Goal: Use online tool/utility: Utilize a website feature to perform a specific function

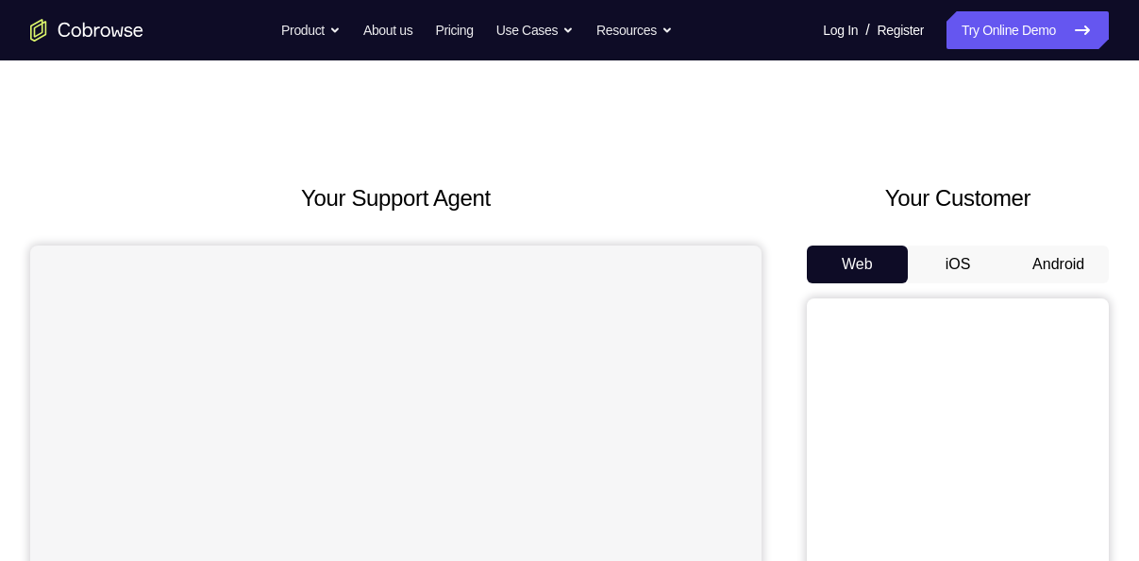
click at [1049, 279] on button "Android" at bounding box center [1058, 264] width 101 height 38
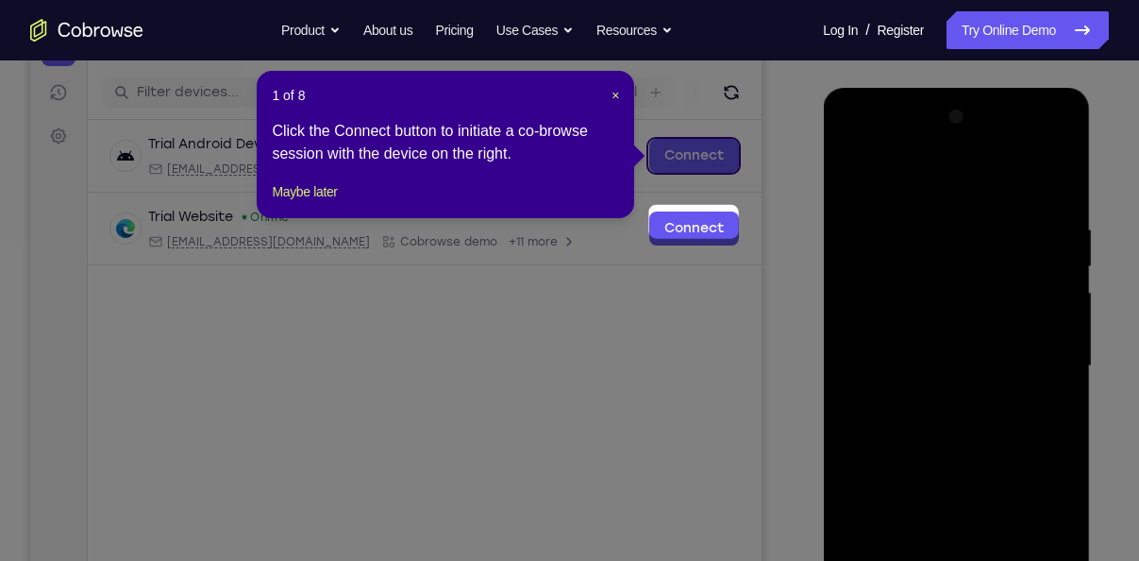
scroll to position [159, 0]
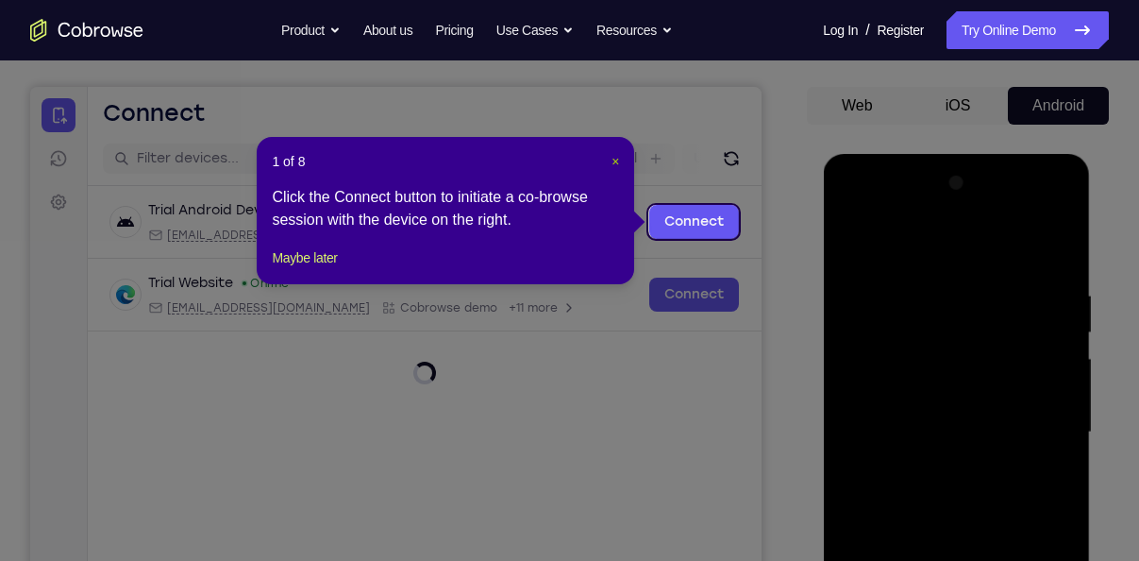
click at [616, 160] on span "×" at bounding box center [616, 161] width 8 height 15
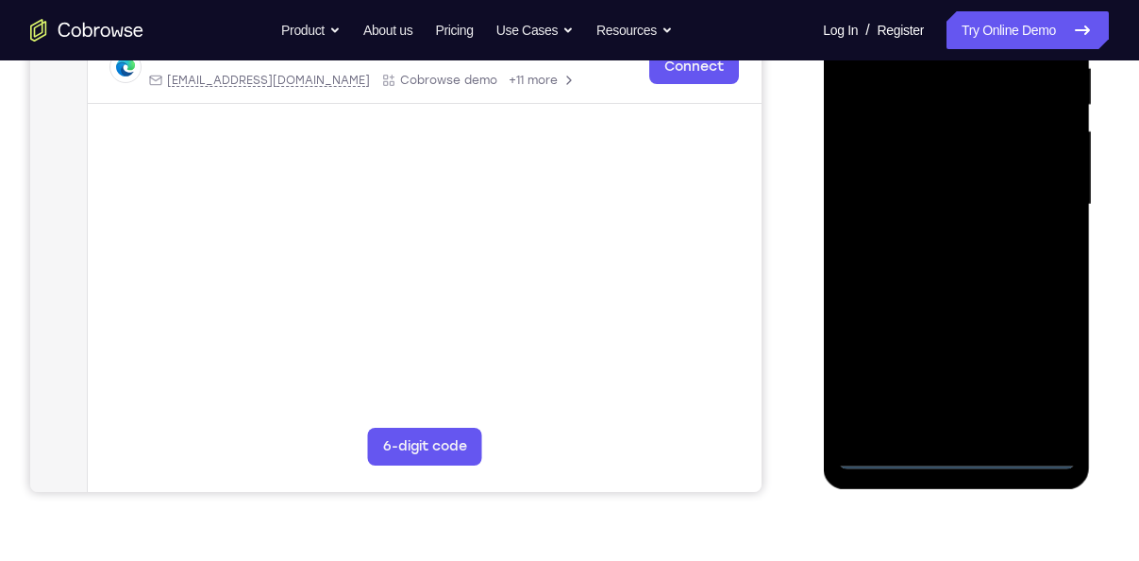
scroll to position [391, 0]
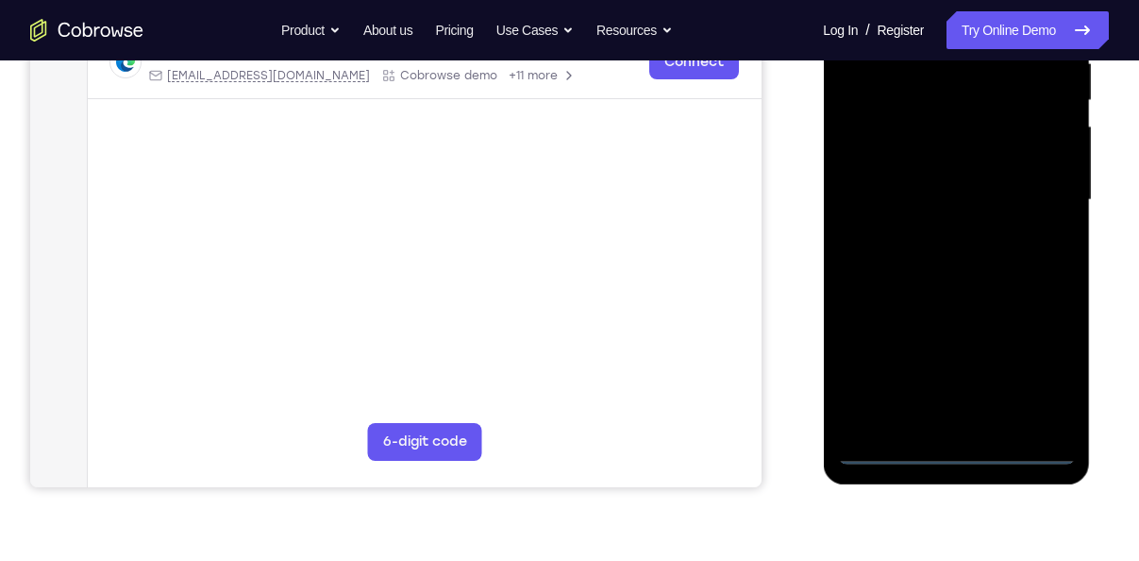
click at [965, 445] on div at bounding box center [956, 200] width 238 height 529
click at [1049, 364] on div at bounding box center [956, 200] width 238 height 529
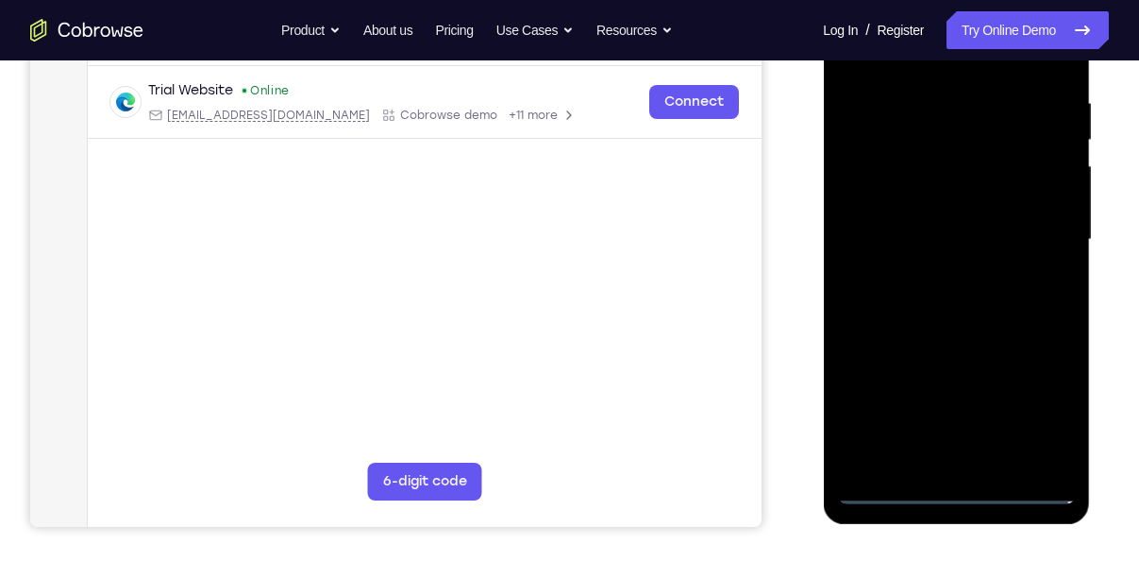
scroll to position [347, 0]
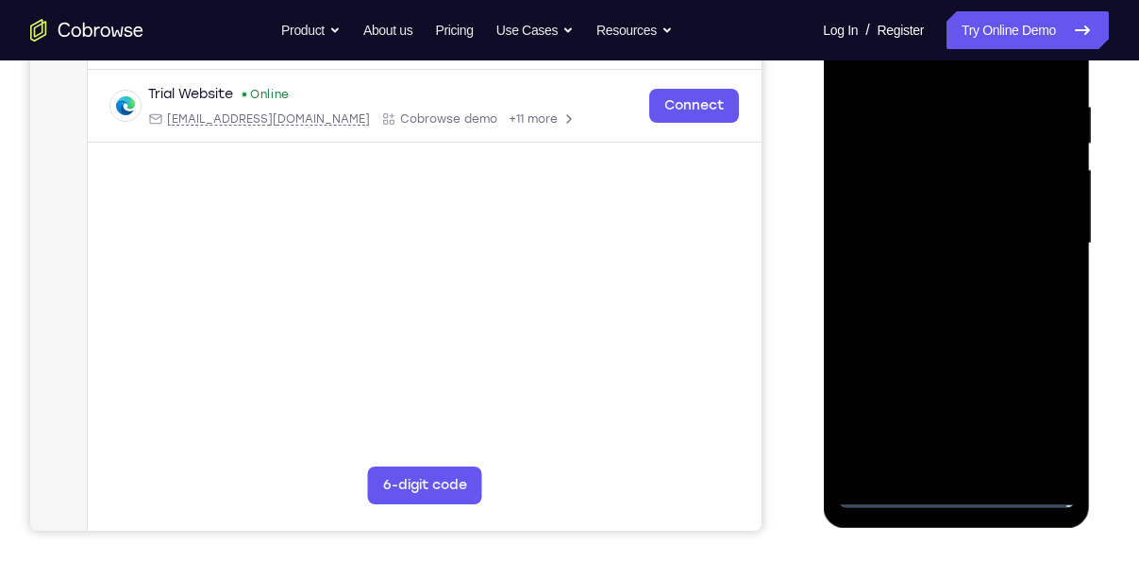
click at [1039, 411] on div at bounding box center [956, 243] width 238 height 529
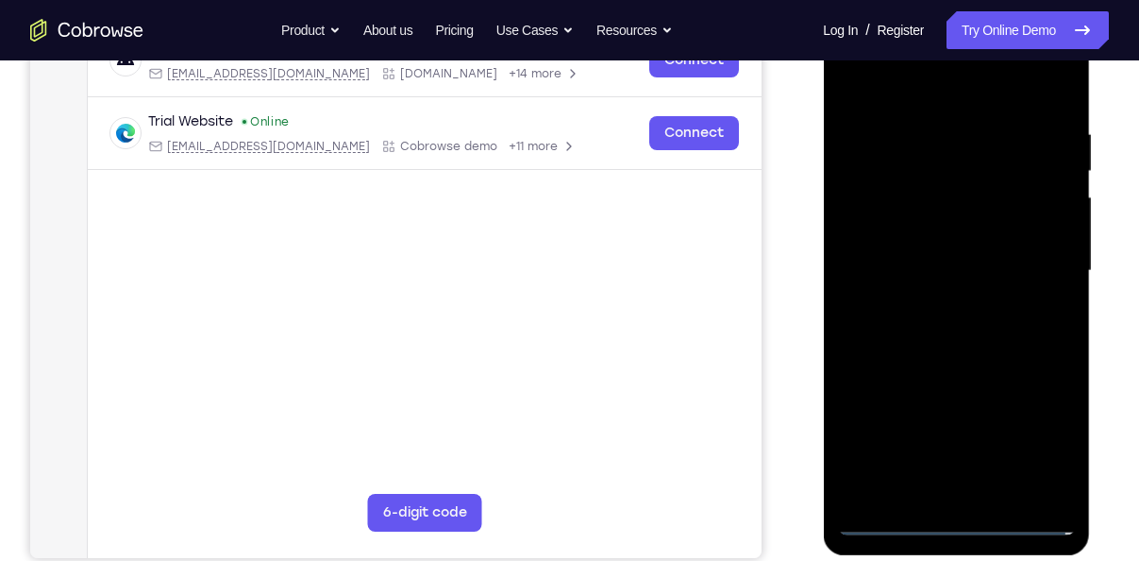
scroll to position [317, 0]
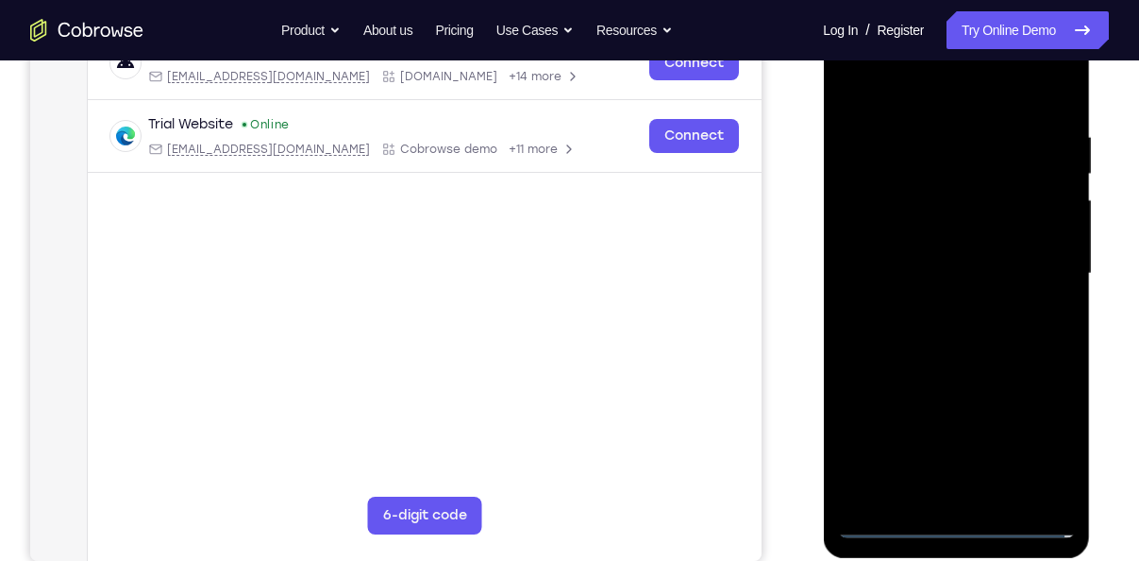
click at [1045, 440] on div at bounding box center [956, 273] width 238 height 529
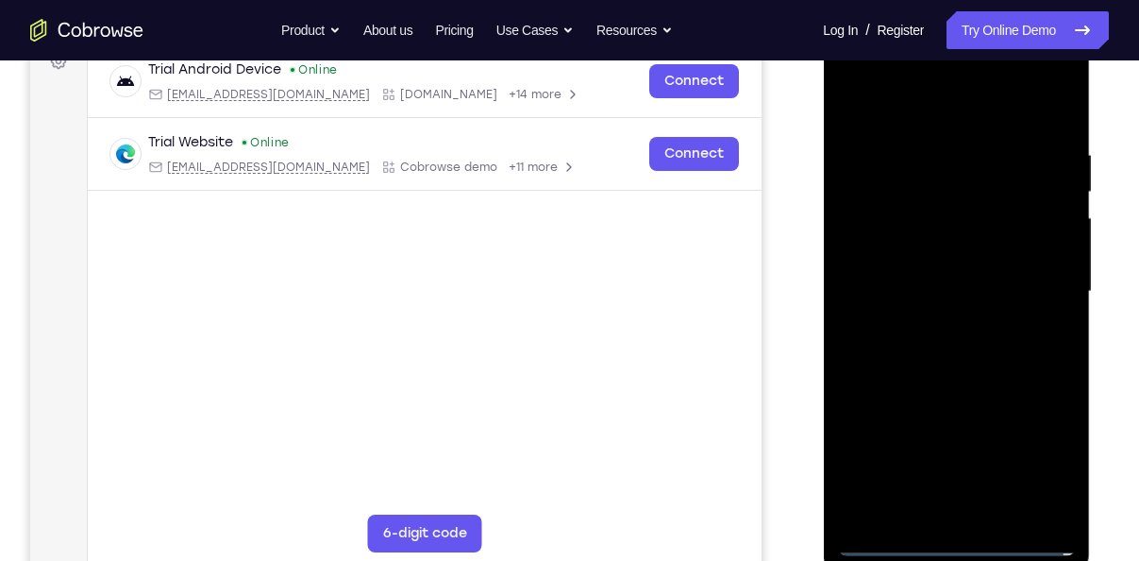
scroll to position [298, 0]
click at [891, 110] on div at bounding box center [956, 292] width 238 height 529
click at [1035, 291] on div at bounding box center [956, 292] width 238 height 529
click at [937, 325] on div at bounding box center [956, 292] width 238 height 529
click at [936, 262] on div at bounding box center [956, 292] width 238 height 529
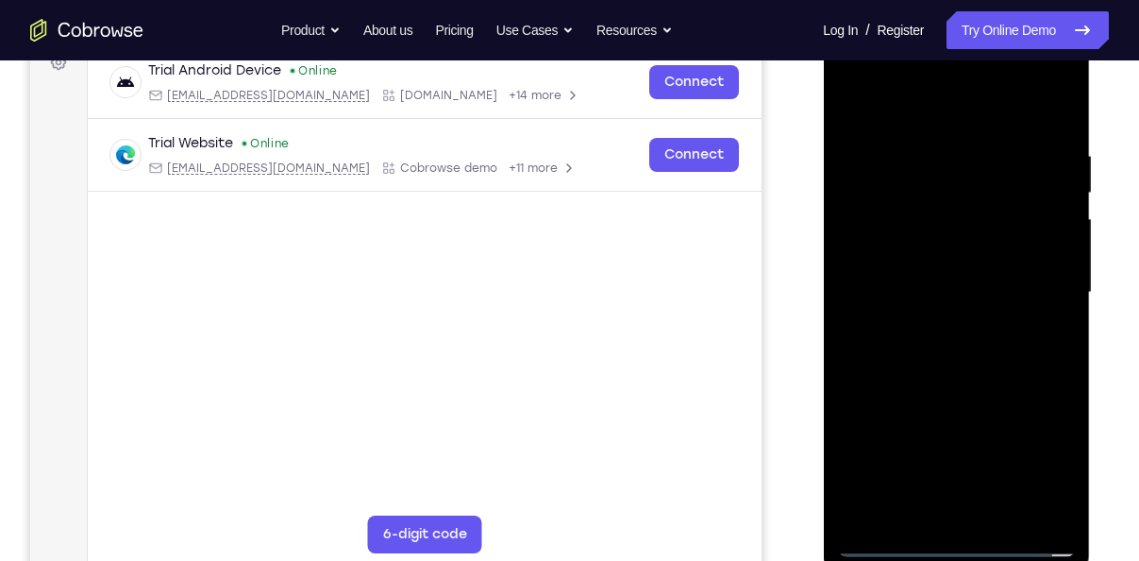
click at [939, 228] on div at bounding box center [956, 292] width 238 height 529
click at [936, 249] on div at bounding box center [956, 292] width 238 height 529
click at [960, 289] on div at bounding box center [956, 292] width 238 height 529
click at [964, 378] on div at bounding box center [956, 292] width 238 height 529
click at [1002, 512] on div at bounding box center [956, 292] width 238 height 529
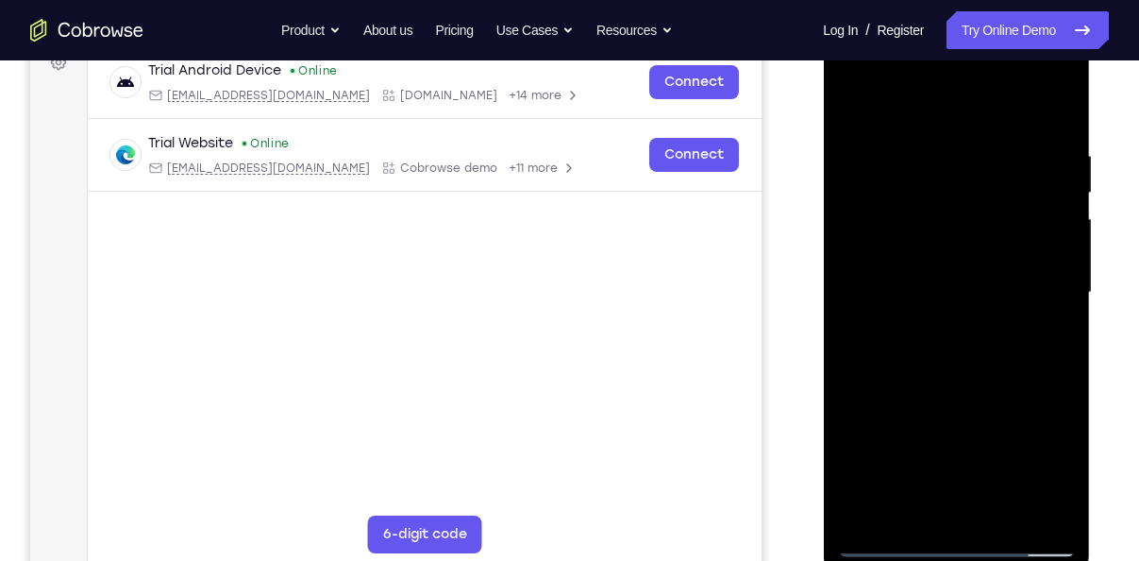
click at [960, 398] on div at bounding box center [956, 292] width 238 height 529
click at [952, 279] on div at bounding box center [956, 292] width 238 height 529
click at [913, 336] on div at bounding box center [956, 292] width 238 height 529
click at [911, 340] on div at bounding box center [956, 292] width 238 height 529
click at [1052, 336] on div at bounding box center [956, 292] width 238 height 529
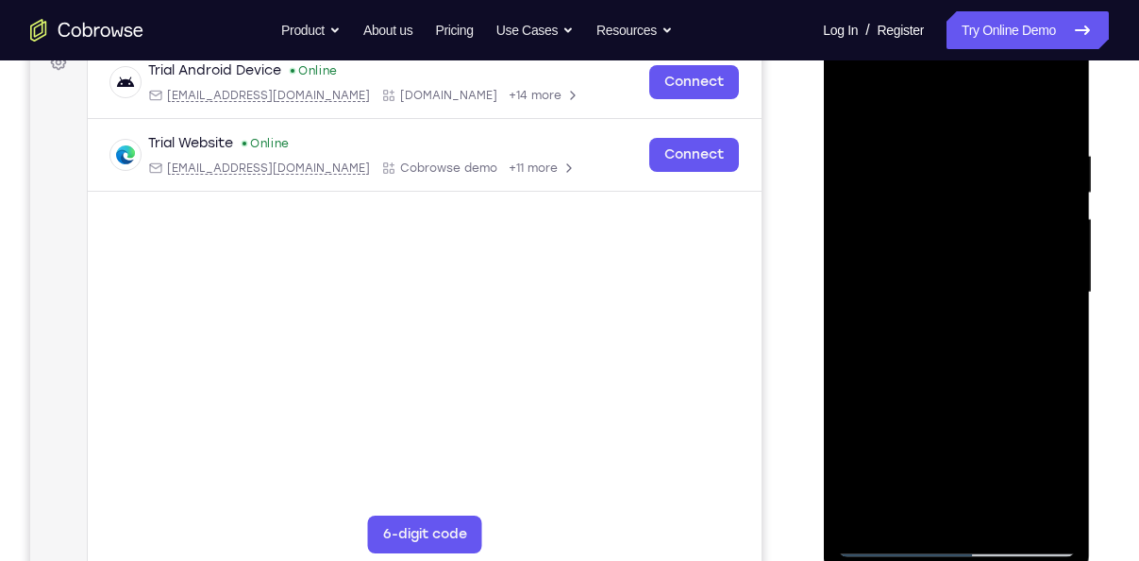
click at [858, 109] on div at bounding box center [956, 292] width 238 height 529
click at [856, 105] on div at bounding box center [956, 292] width 238 height 529
click at [1064, 98] on div at bounding box center [956, 292] width 238 height 529
click at [892, 210] on div at bounding box center [956, 292] width 238 height 529
click at [864, 511] on div at bounding box center [956, 292] width 238 height 529
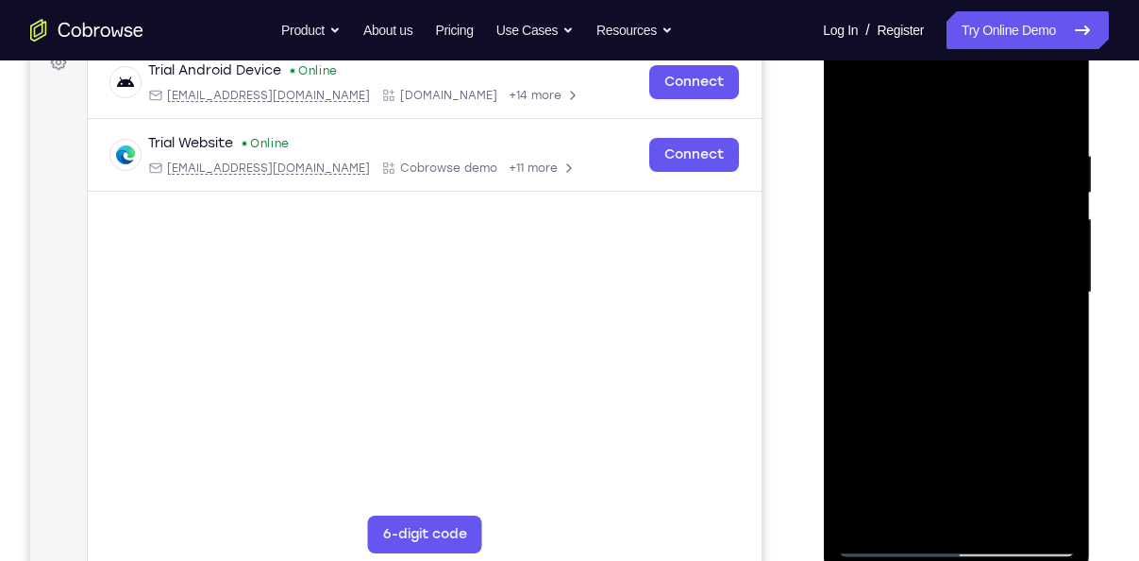
click at [943, 159] on div at bounding box center [956, 292] width 238 height 529
click at [1056, 108] on div at bounding box center [956, 292] width 238 height 529
